Goal: Navigation & Orientation: Find specific page/section

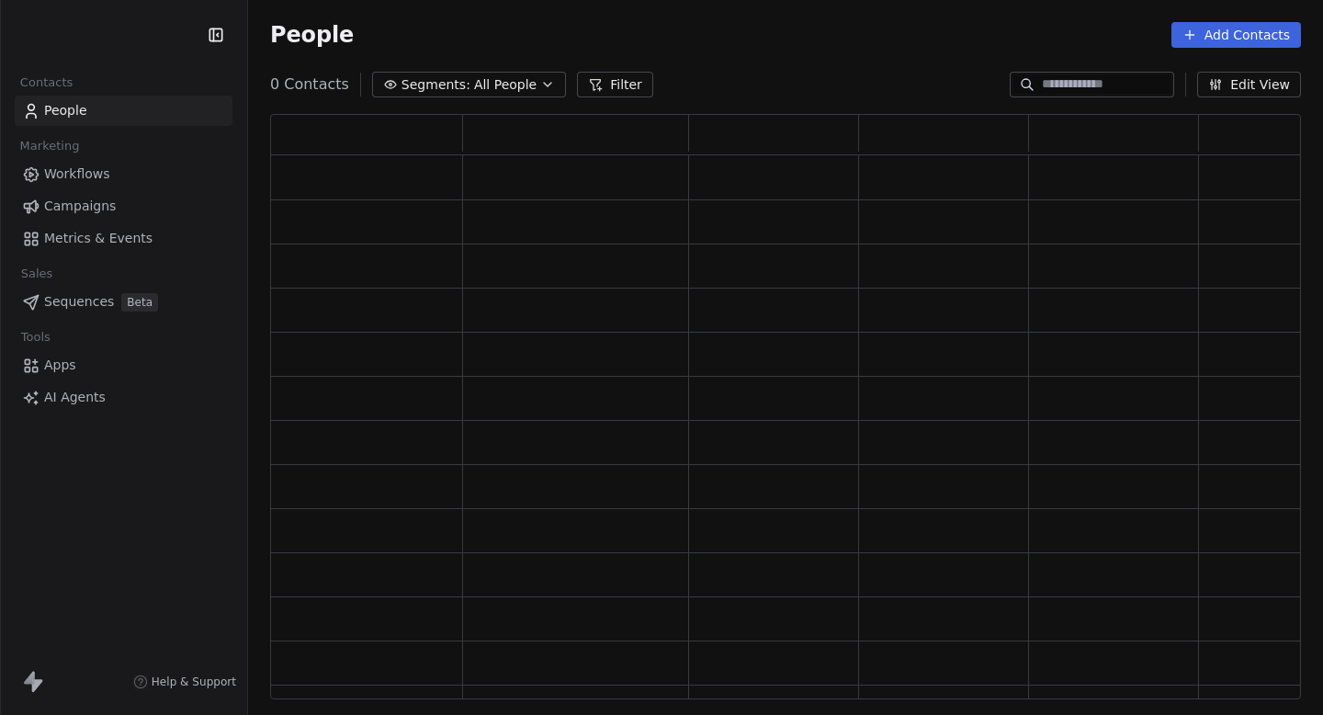
scroll to position [585, 1031]
